Goal: Register for event/course

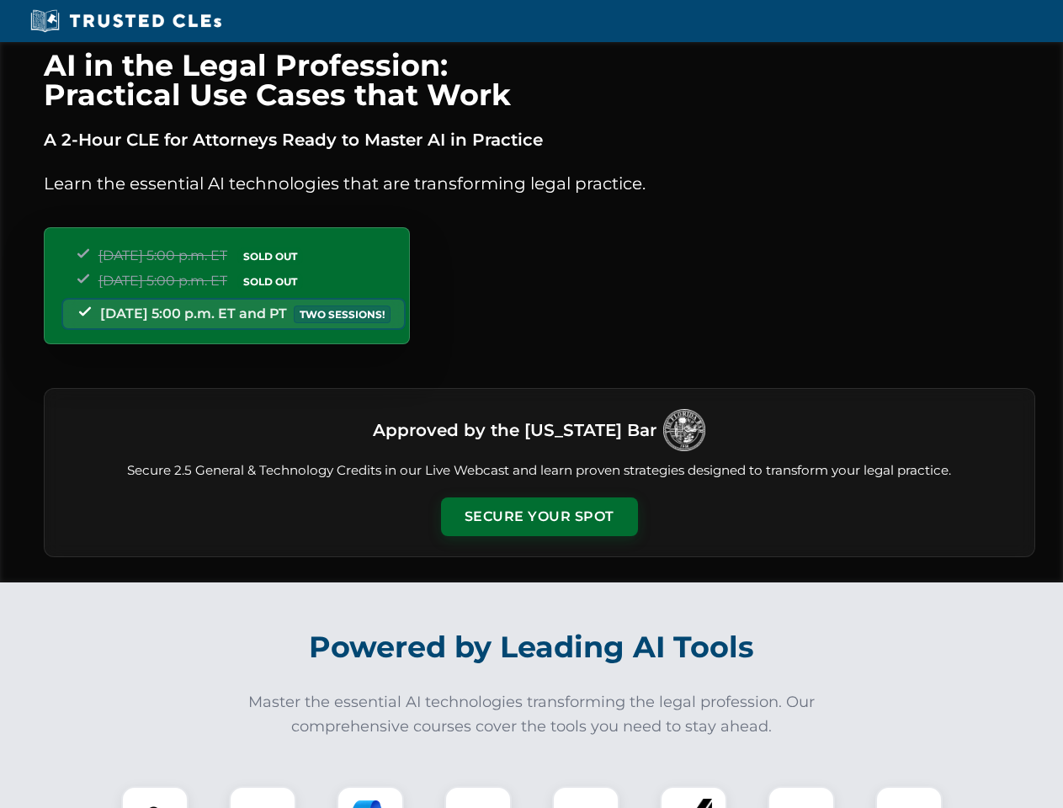
click at [539, 517] on button "Secure Your Spot" at bounding box center [539, 517] width 197 height 39
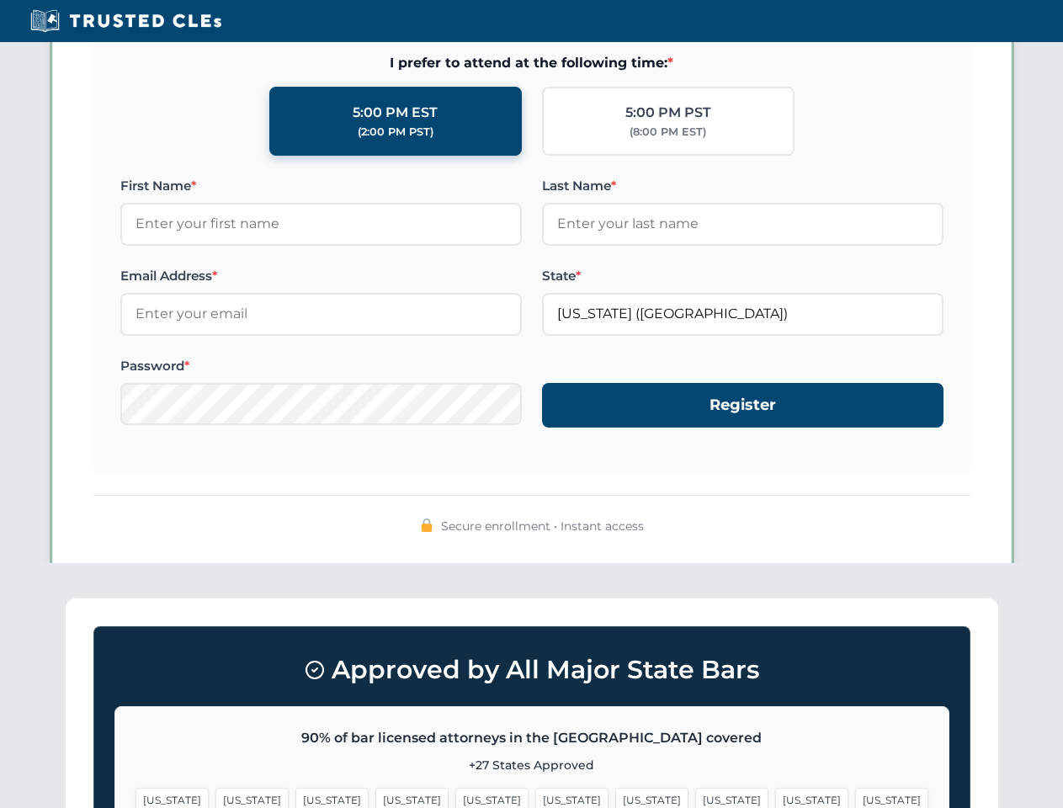
click at [615, 797] on span "[US_STATE]" at bounding box center [651, 800] width 73 height 24
click at [775, 797] on span "[US_STATE]" at bounding box center [811, 800] width 73 height 24
